Goal: Information Seeking & Learning: Understand process/instructions

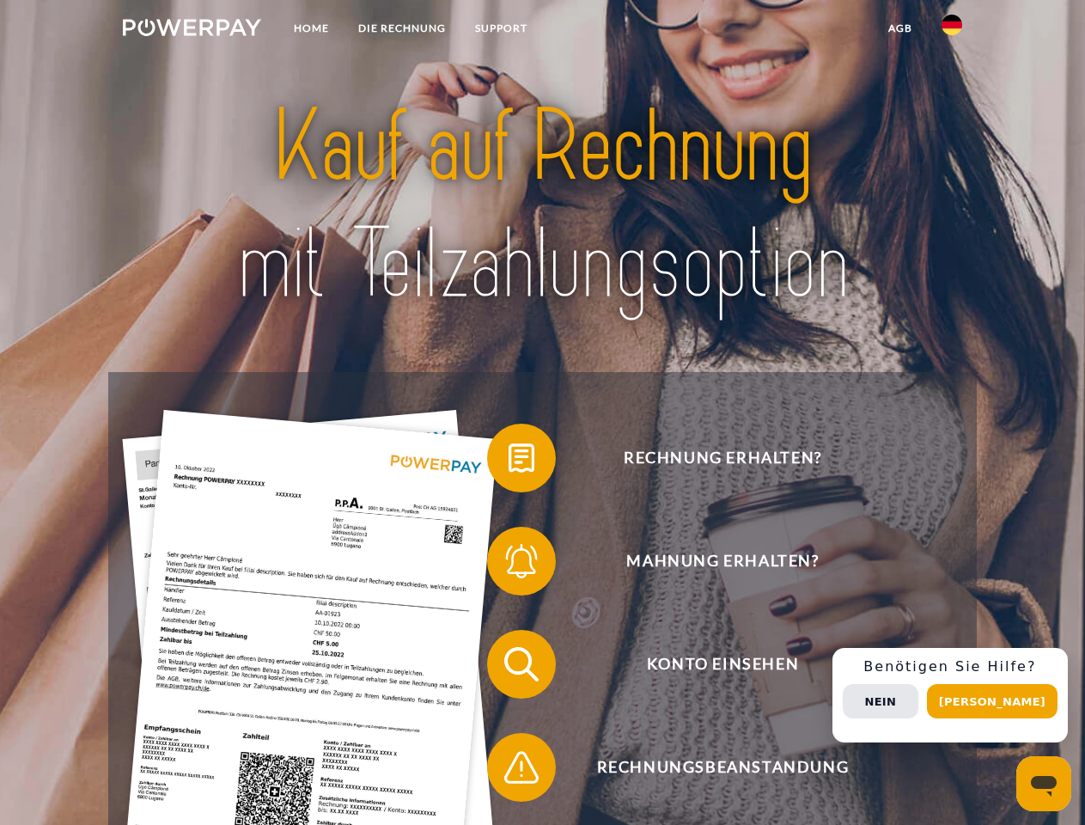
click at [192, 30] on img at bounding box center [192, 27] width 138 height 17
click at [952, 30] on img at bounding box center [952, 25] width 21 height 21
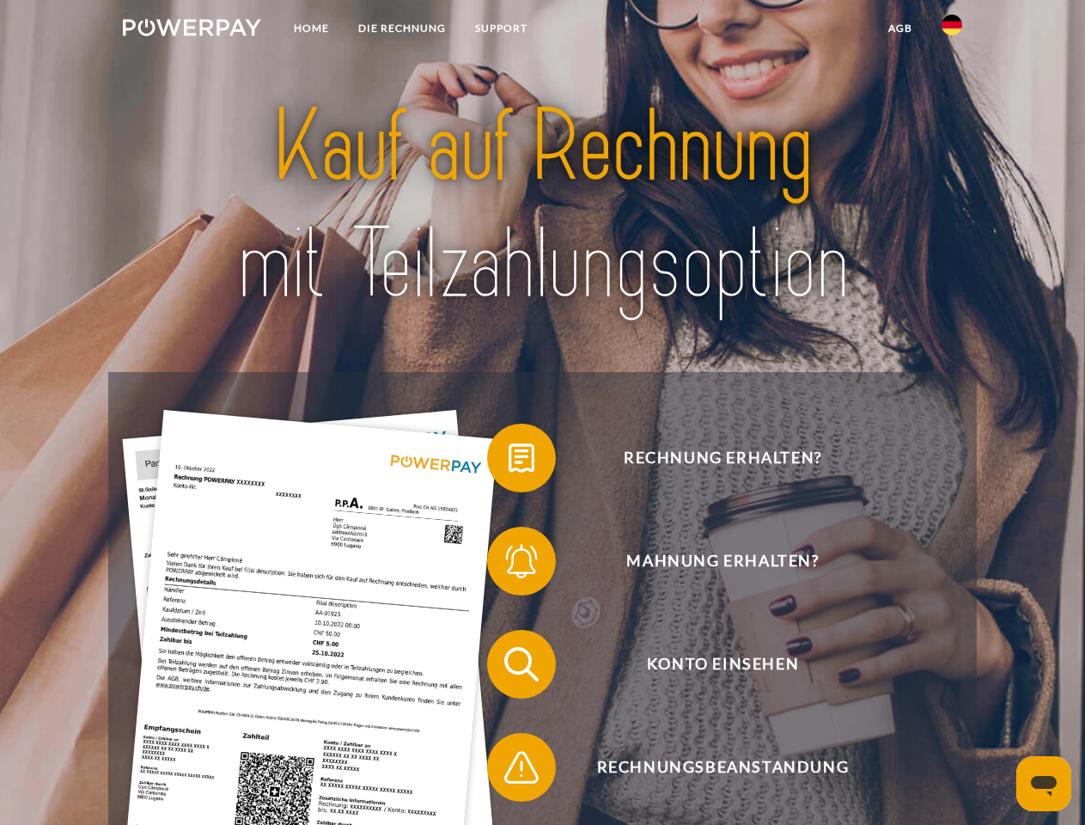
click at [900, 28] on link "agb" at bounding box center [900, 28] width 53 height 31
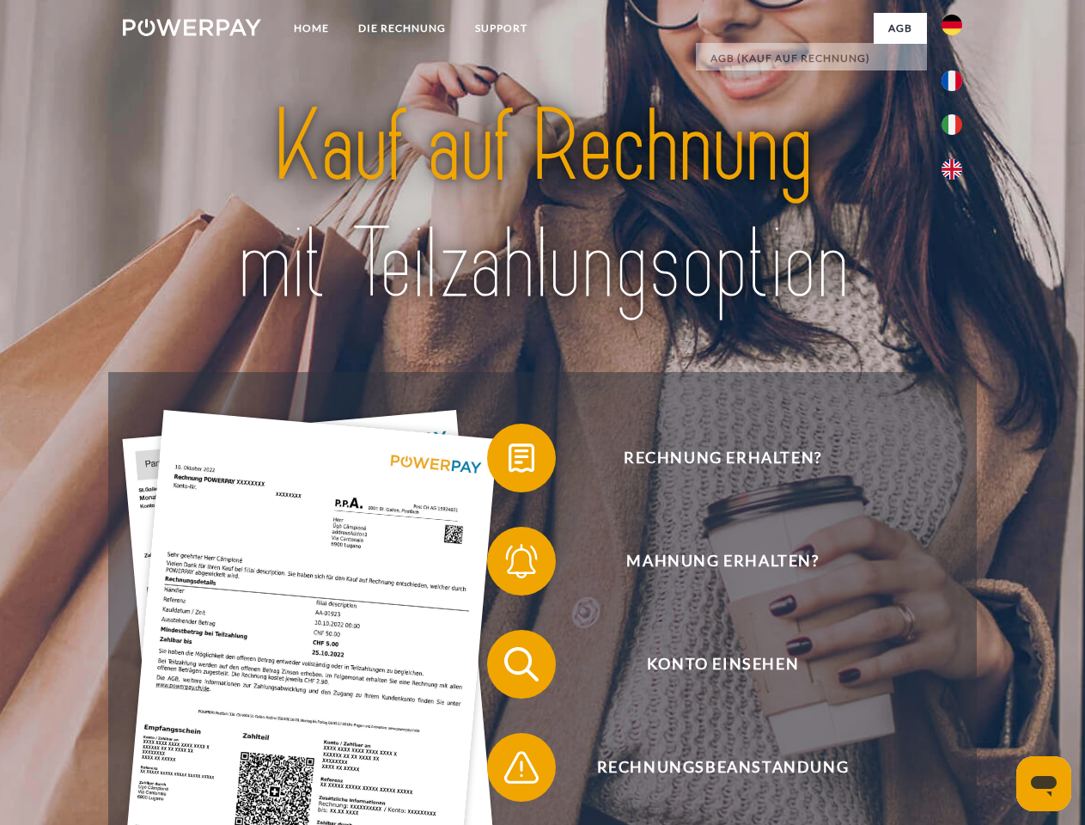
click at [509, 462] on span at bounding box center [496, 458] width 86 height 86
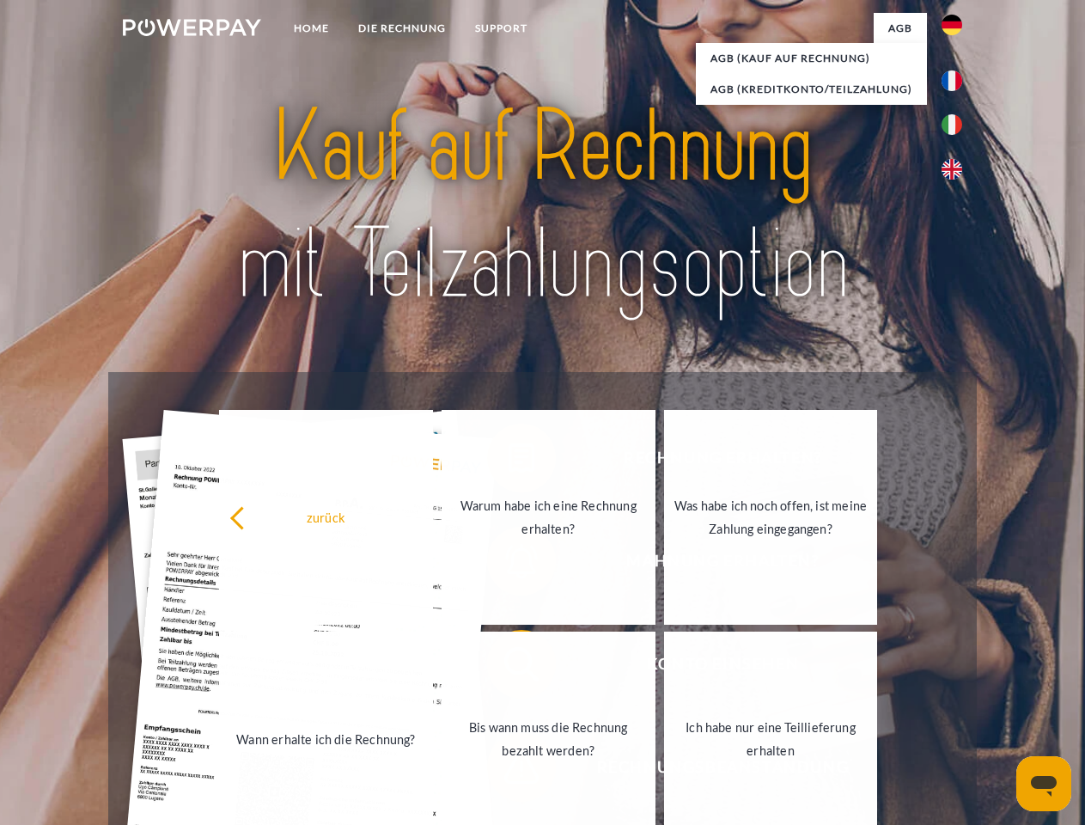
click at [509, 565] on link "Warum habe ich eine Rechnung erhalten?" at bounding box center [549, 517] width 214 height 215
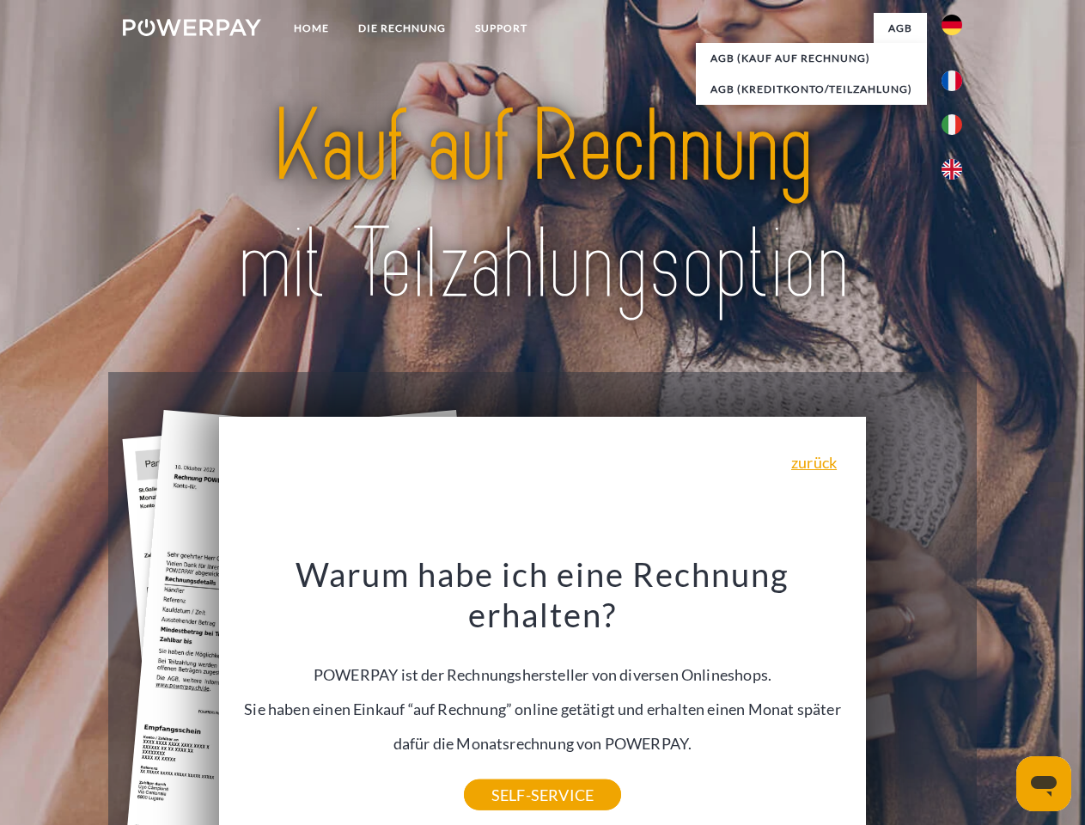
click at [509, 668] on div "Warum habe ich eine Rechnung erhalten? POWERPAY ist der Rechnungshersteller von…" at bounding box center [542, 673] width 627 height 241
click at [509, 771] on div "Warum habe ich eine Rechnung erhalten? POWERPAY ist der Rechnungshersteller von…" at bounding box center [542, 673] width 627 height 241
click at [957, 695] on div "Rechnung erhalten? Mahnung erhalten? Konto einsehen" at bounding box center [542, 716] width 868 height 688
click at [914, 699] on span "Konto einsehen" at bounding box center [722, 664] width 421 height 69
click at [999, 701] on header "Home DIE RECHNUNG SUPPORT" at bounding box center [542, 593] width 1085 height 1187
